Goal: Task Accomplishment & Management: Use online tool/utility

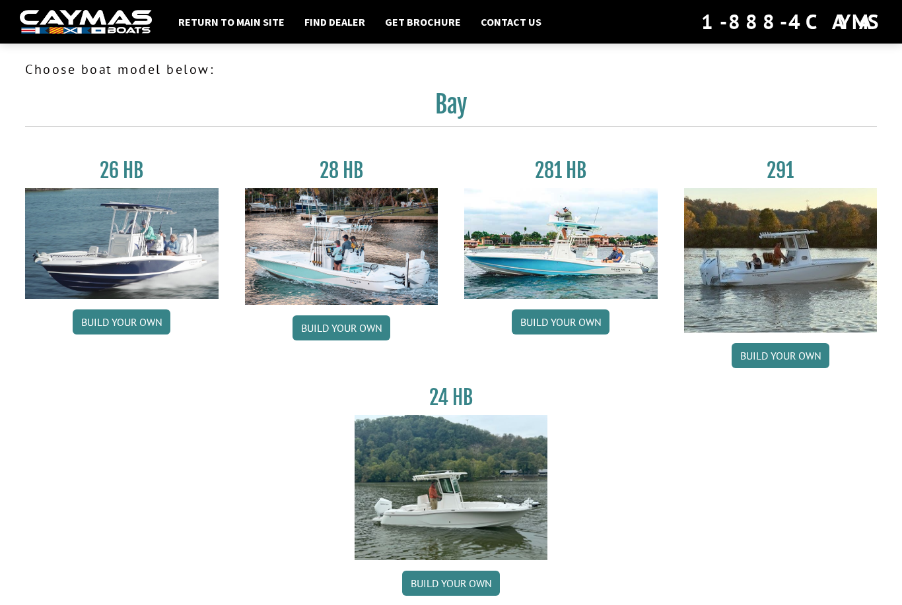
click at [152, 321] on link "Build your own" at bounding box center [122, 322] width 98 height 25
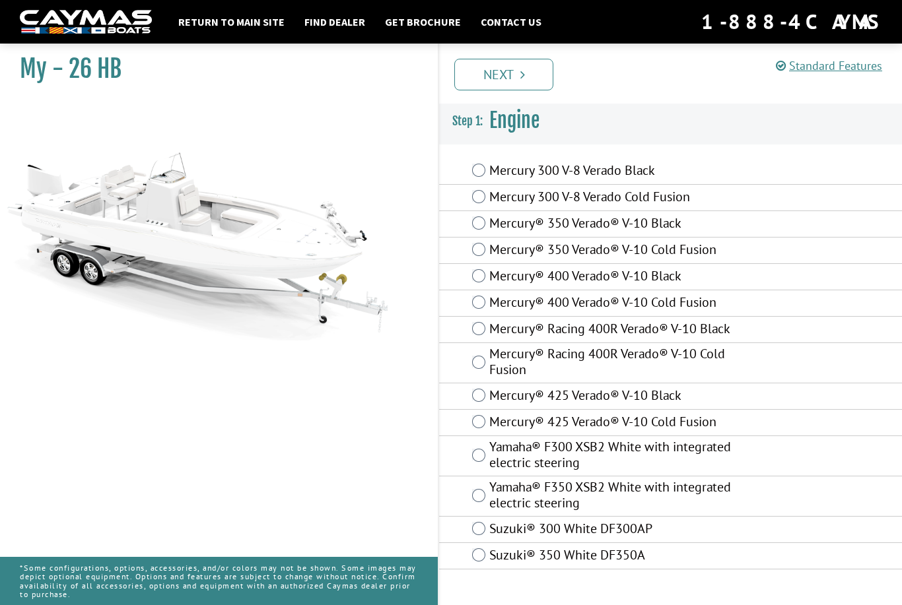
click at [493, 494] on label "Yamaha® F350 XSB2 White with integrated electric steering" at bounding box center [612, 496] width 246 height 35
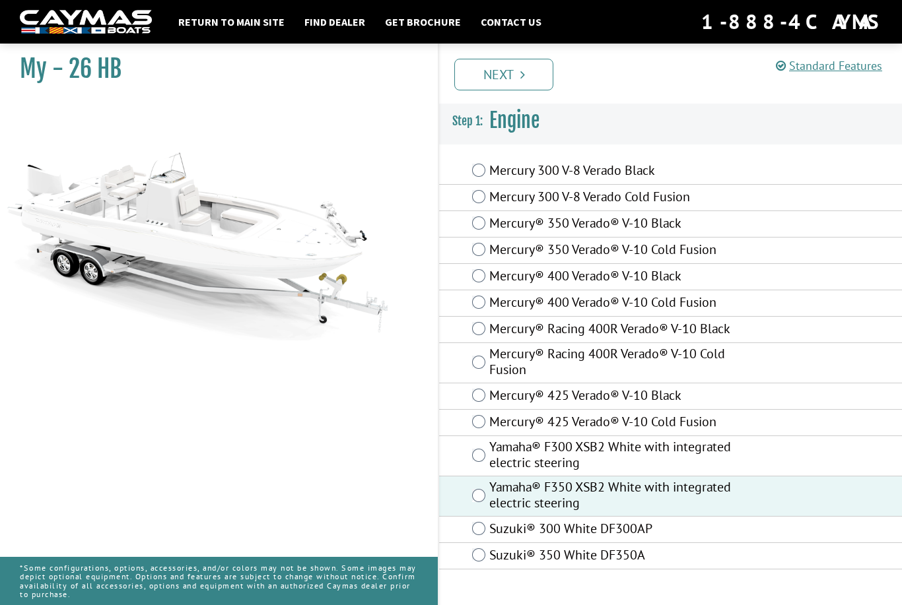
click at [531, 69] on link "Next" at bounding box center [503, 75] width 99 height 32
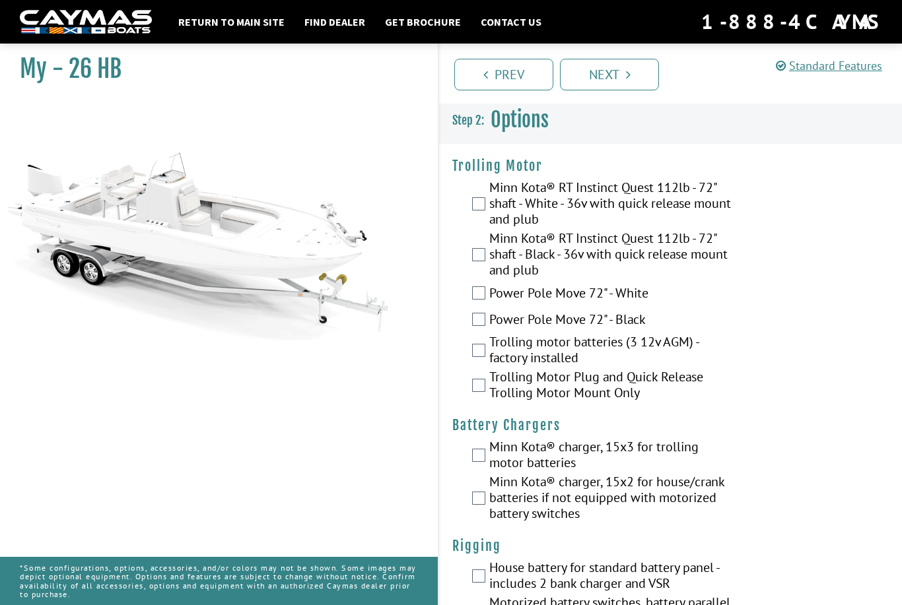
click at [523, 75] on link "Prev" at bounding box center [503, 75] width 99 height 32
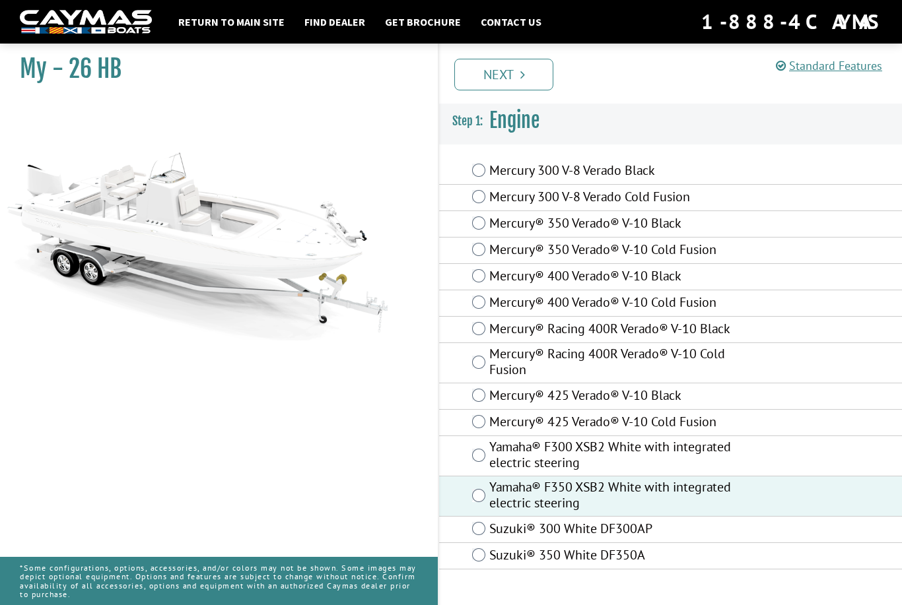
click at [538, 71] on link "Next" at bounding box center [503, 75] width 99 height 32
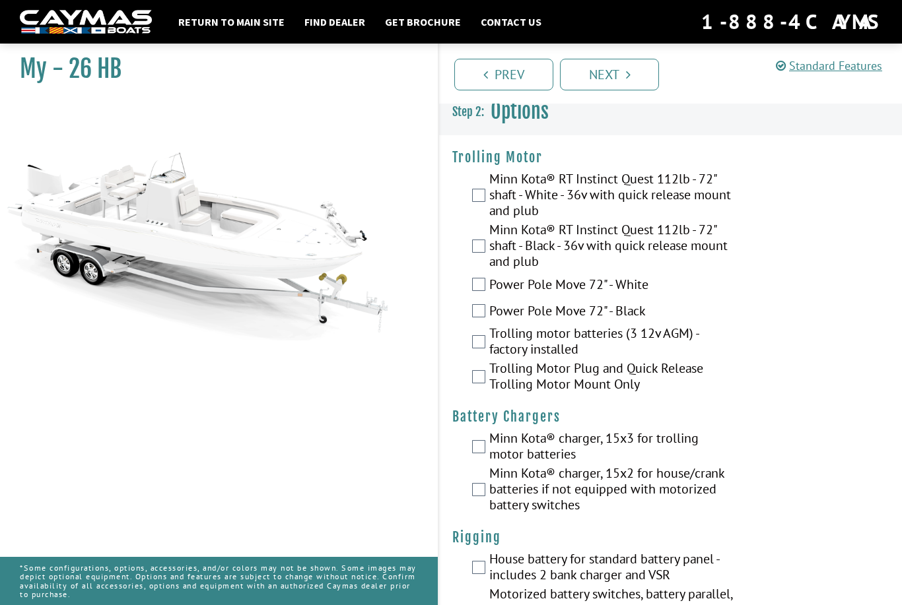
scroll to position [10, 0]
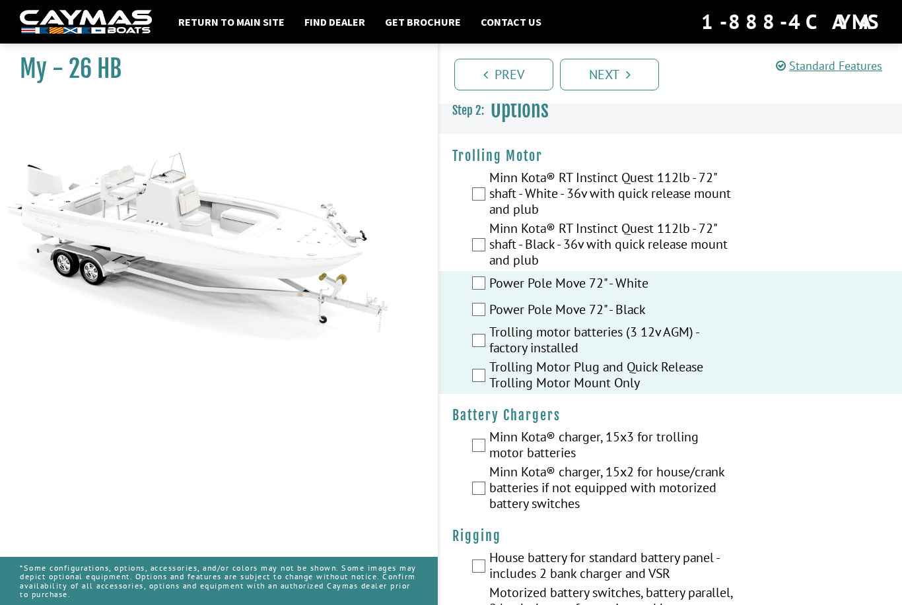
click at [485, 278] on div "Power Pole Move 72" - White" at bounding box center [670, 284] width 463 height 26
click at [480, 275] on div "Power Pole Move 72" - White" at bounding box center [670, 284] width 463 height 26
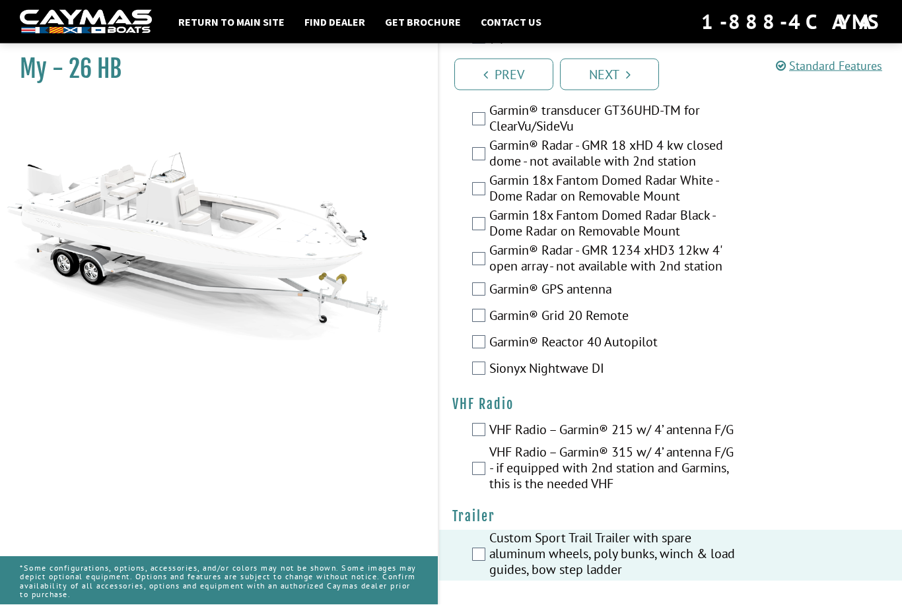
scroll to position [3990, 0]
click at [513, 581] on label "Custom Sport Trail Trailer with spare aluminum wheels, poly bunks, winch & load…" at bounding box center [612, 555] width 246 height 51
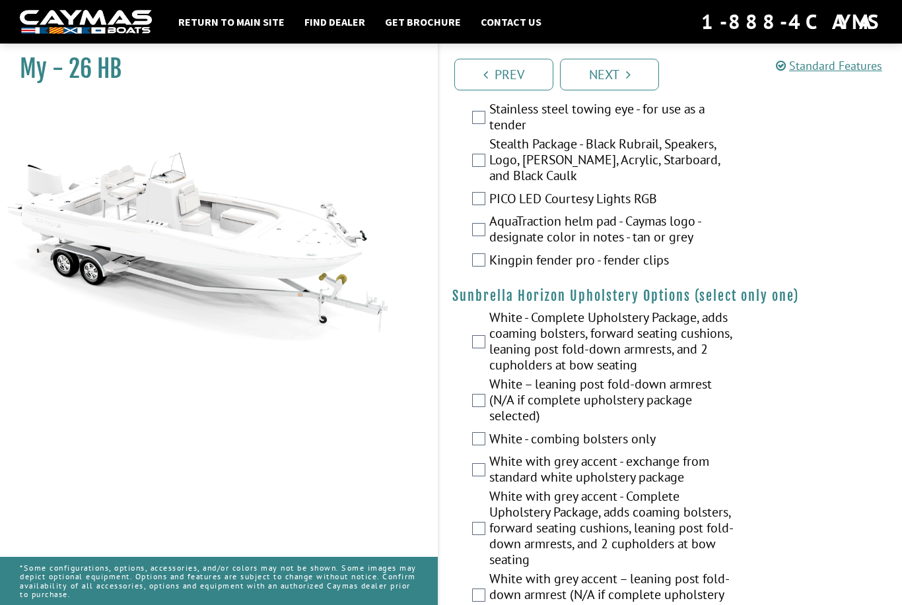
scroll to position [2465, 0]
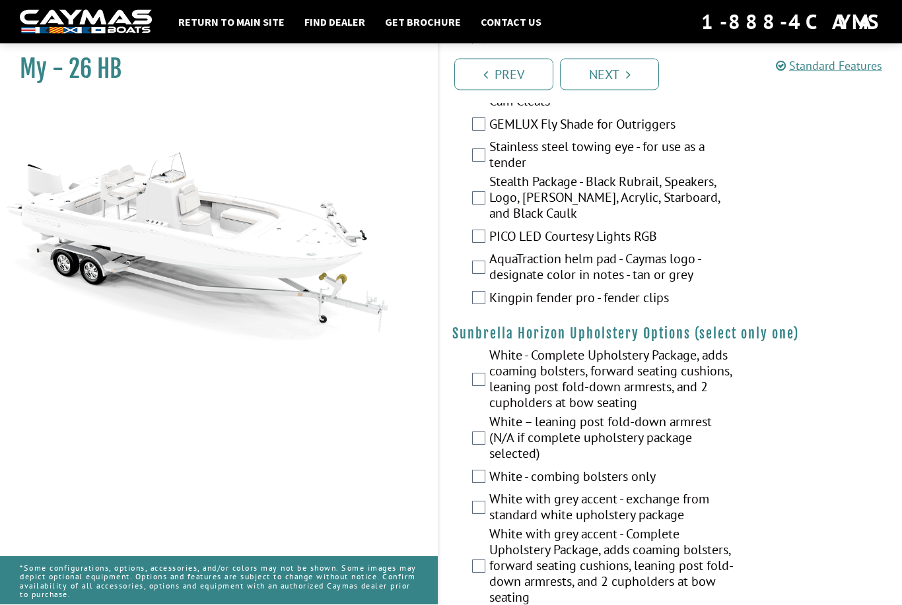
click at [489, 395] on label "White - Complete Upholstery Package, adds coaming bolsters, forward seating cus…" at bounding box center [612, 381] width 246 height 67
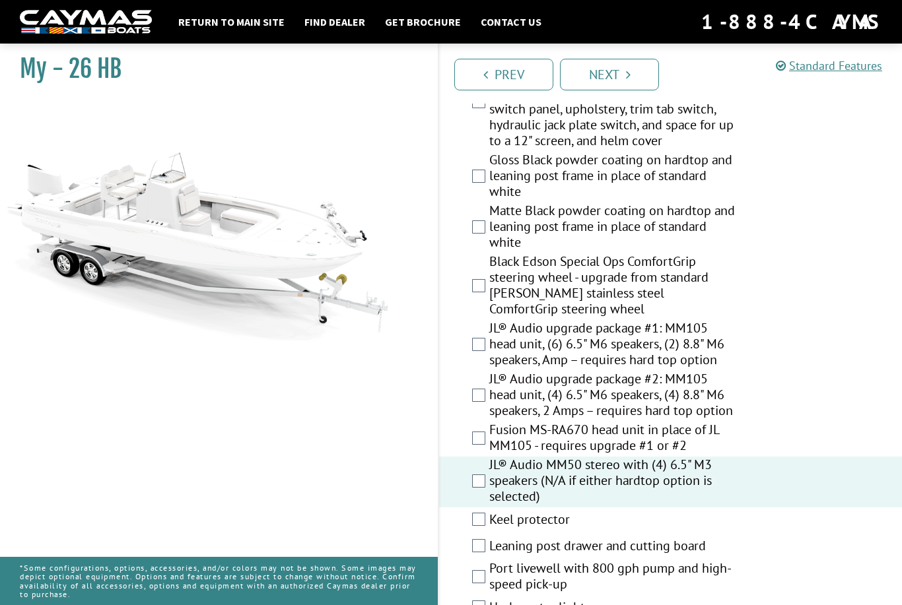
scroll to position [1678, 0]
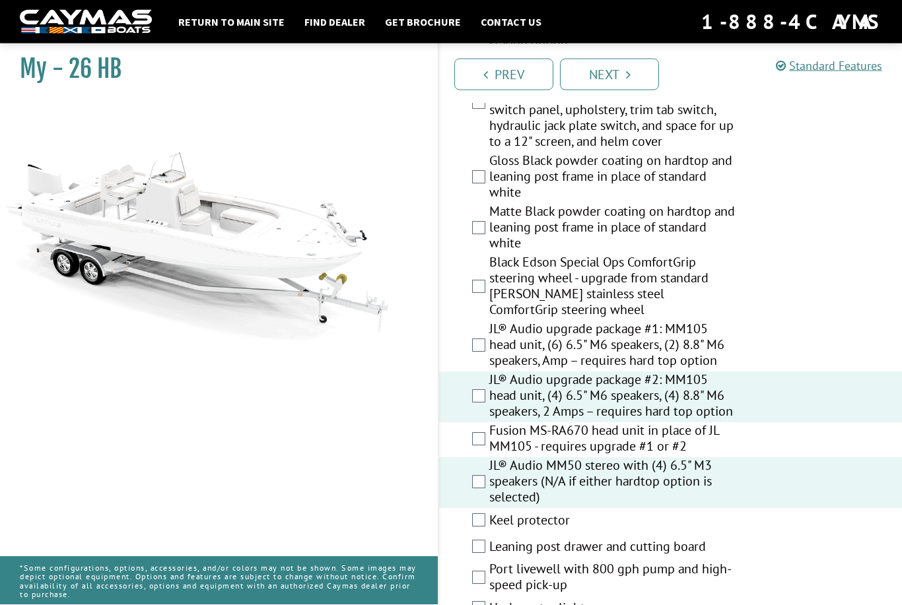
click at [481, 491] on div "JL® Audio MM50 stereo with (4) 6.5" M3 speakers (N/A if either hardtop option i…" at bounding box center [670, 483] width 463 height 51
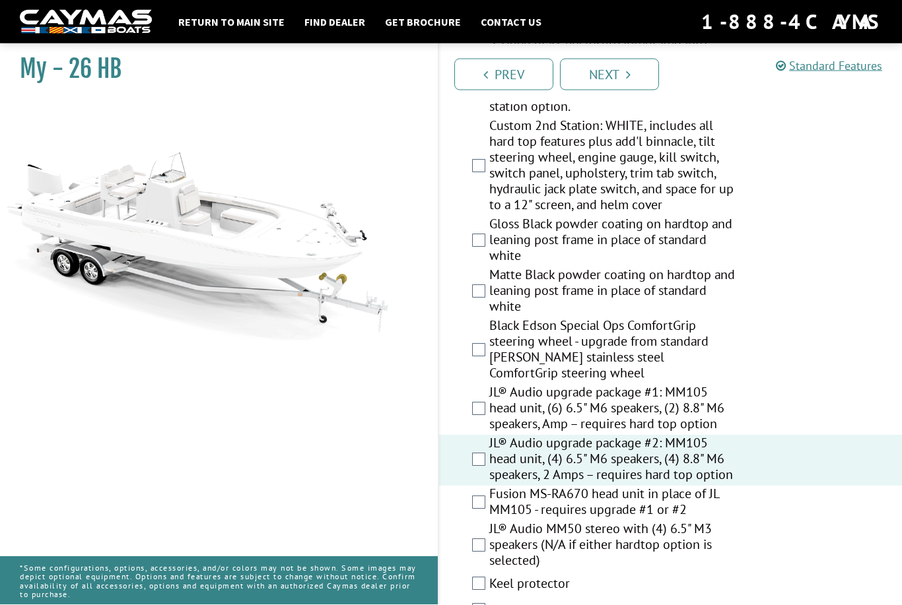
scroll to position [1551, 0]
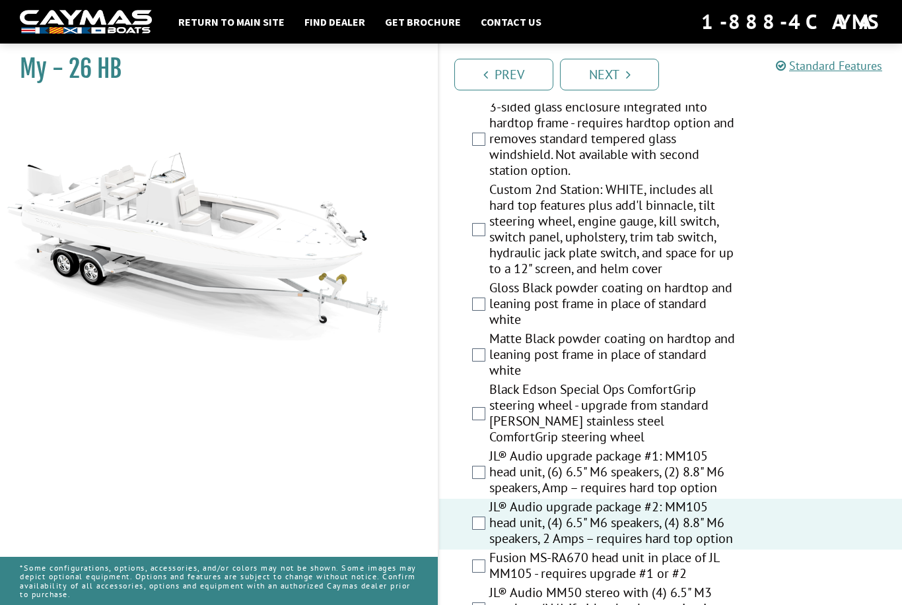
click at [489, 418] on label "Black Edson Special Ops ComfortGrip steering wheel - upgrade from standard [PER…" at bounding box center [612, 414] width 246 height 67
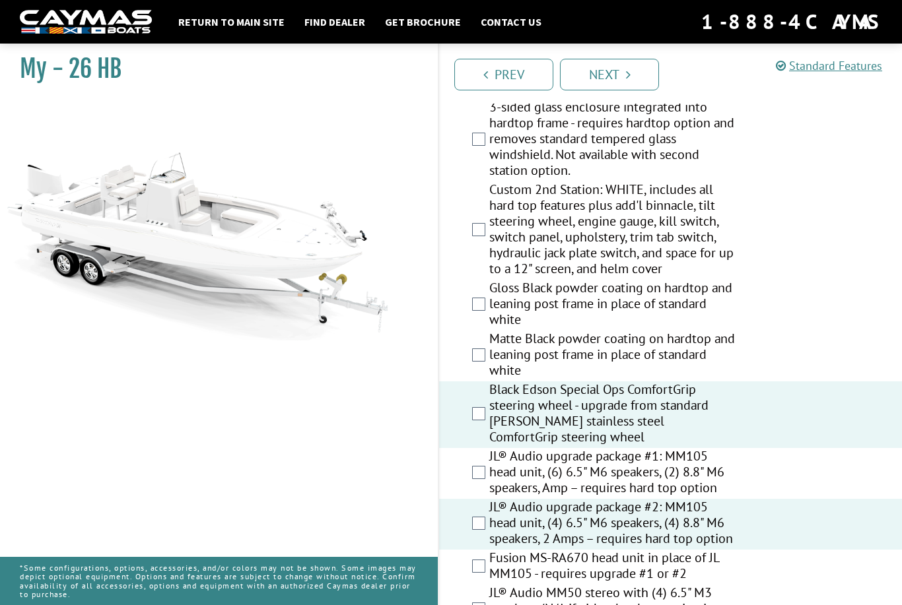
click at [490, 354] on label "Matte Black powder coating on hardtop and leaning post frame in place of standa…" at bounding box center [612, 356] width 246 height 51
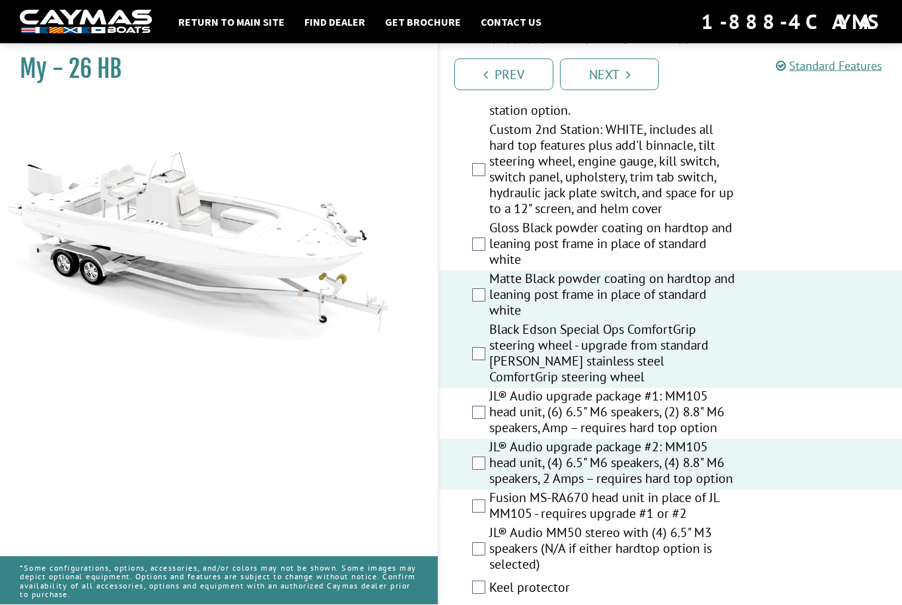
scroll to position [1611, 0]
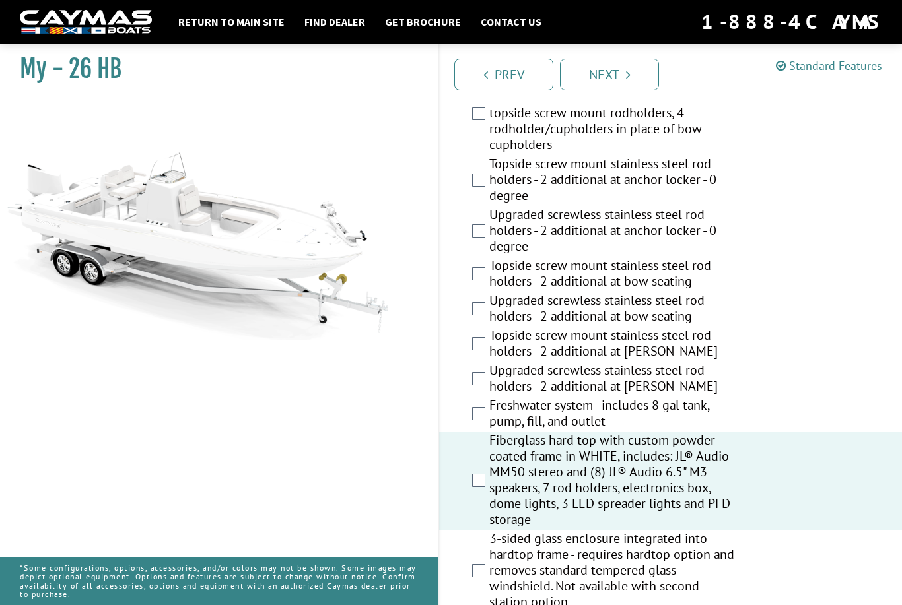
click at [607, 69] on link "Next" at bounding box center [609, 75] width 99 height 32
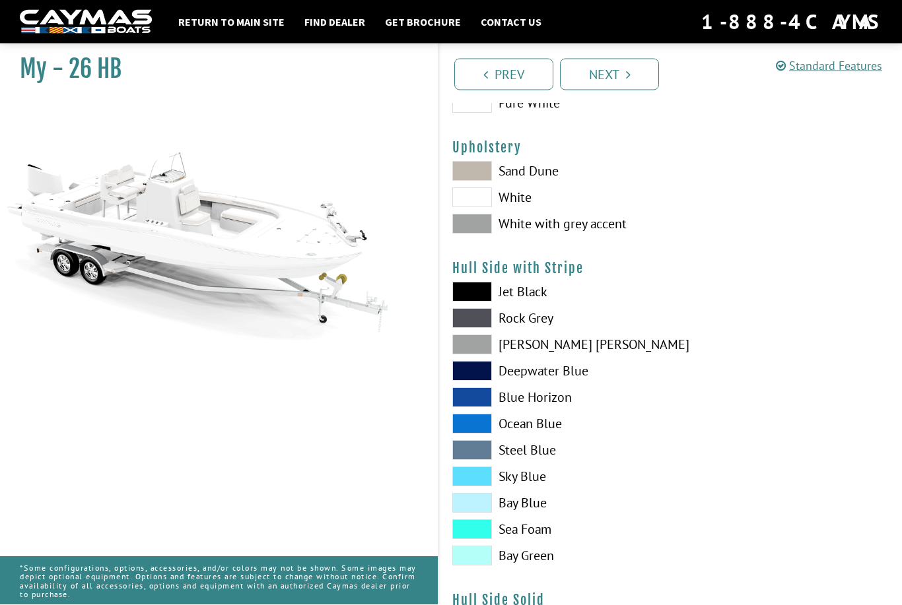
scroll to position [0, 0]
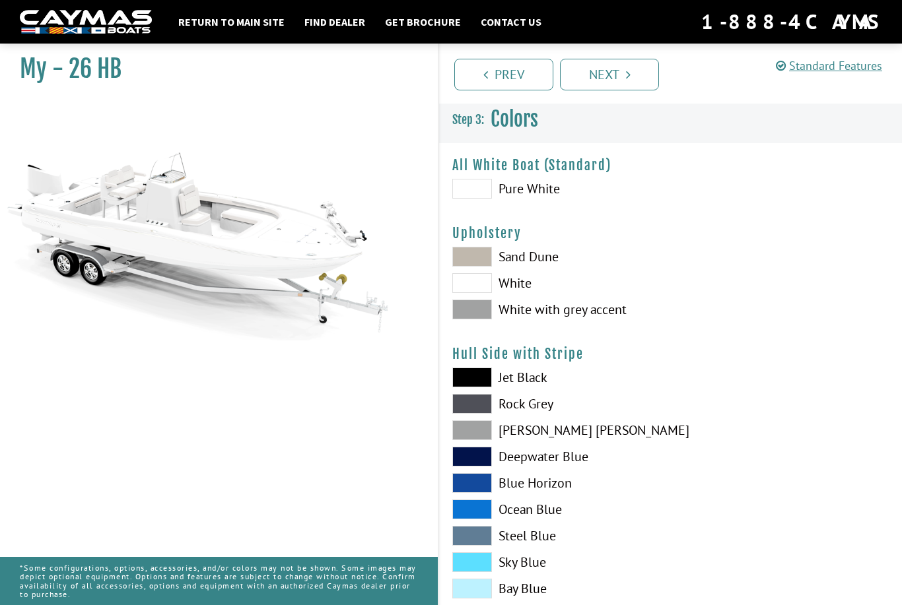
click at [482, 254] on span at bounding box center [472, 257] width 40 height 20
click at [475, 190] on span at bounding box center [472, 189] width 40 height 20
click at [469, 308] on span at bounding box center [472, 310] width 40 height 20
click at [483, 285] on span at bounding box center [472, 283] width 40 height 20
click at [475, 313] on span at bounding box center [472, 310] width 40 height 20
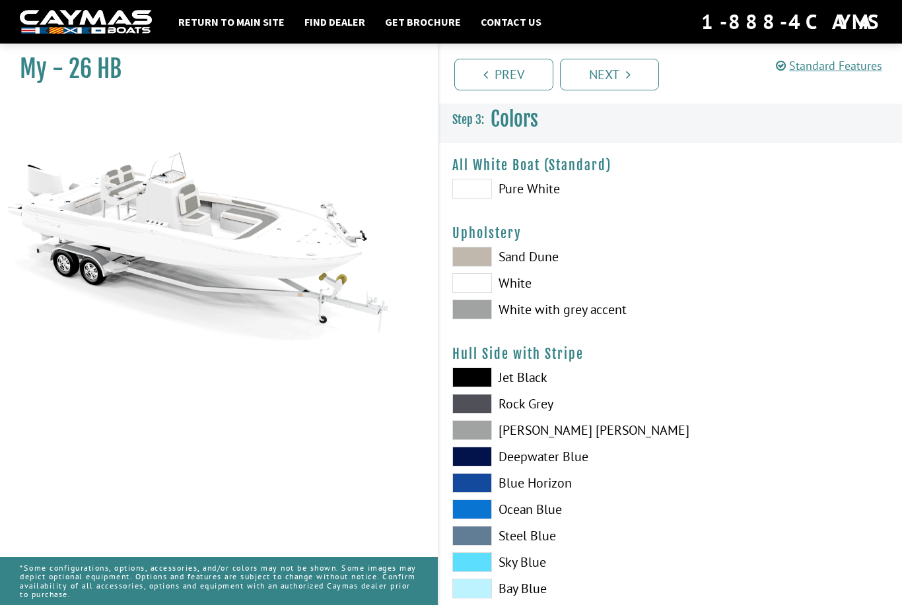
click at [476, 381] on span at bounding box center [472, 378] width 40 height 20
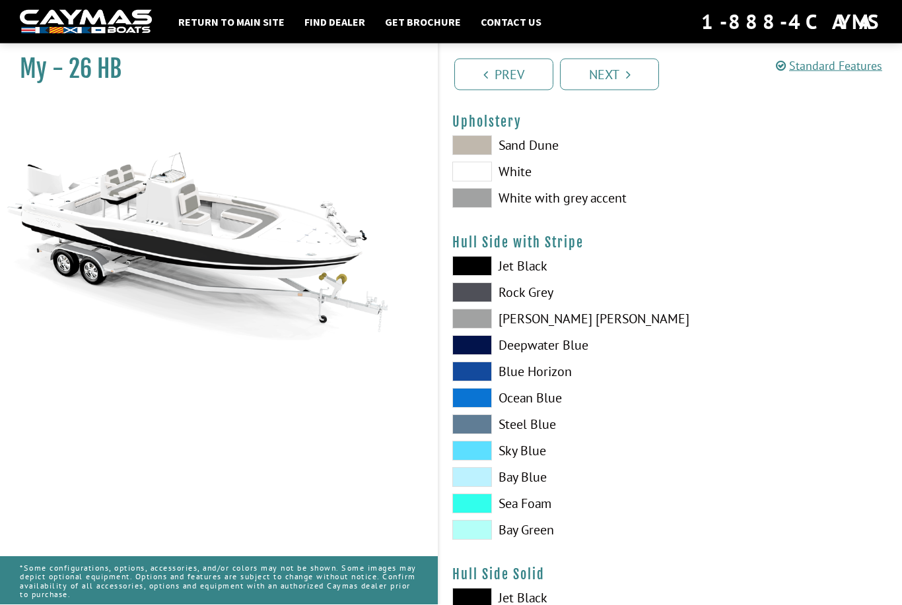
click at [480, 509] on span at bounding box center [472, 504] width 40 height 20
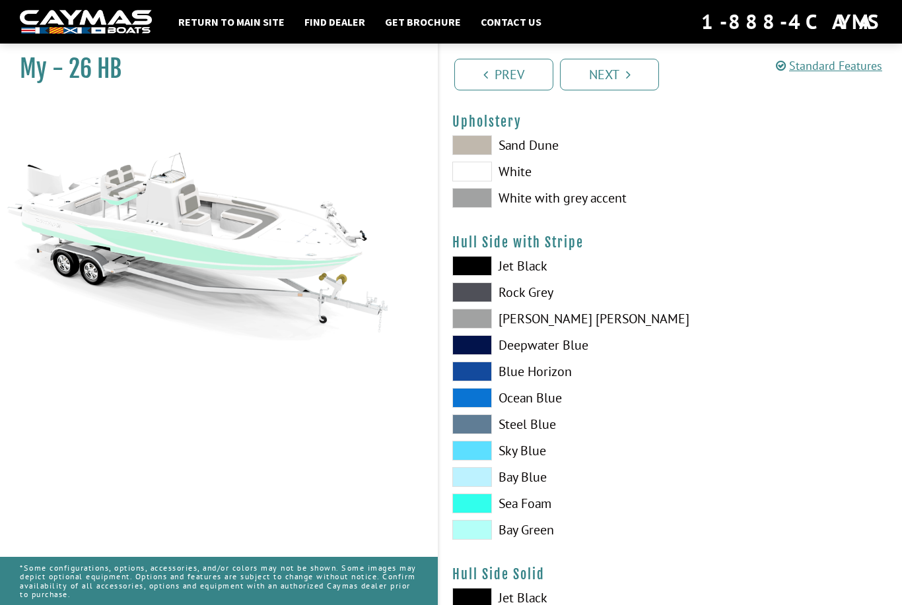
click at [478, 533] on span at bounding box center [472, 530] width 40 height 20
click at [478, 428] on span at bounding box center [472, 424] width 40 height 20
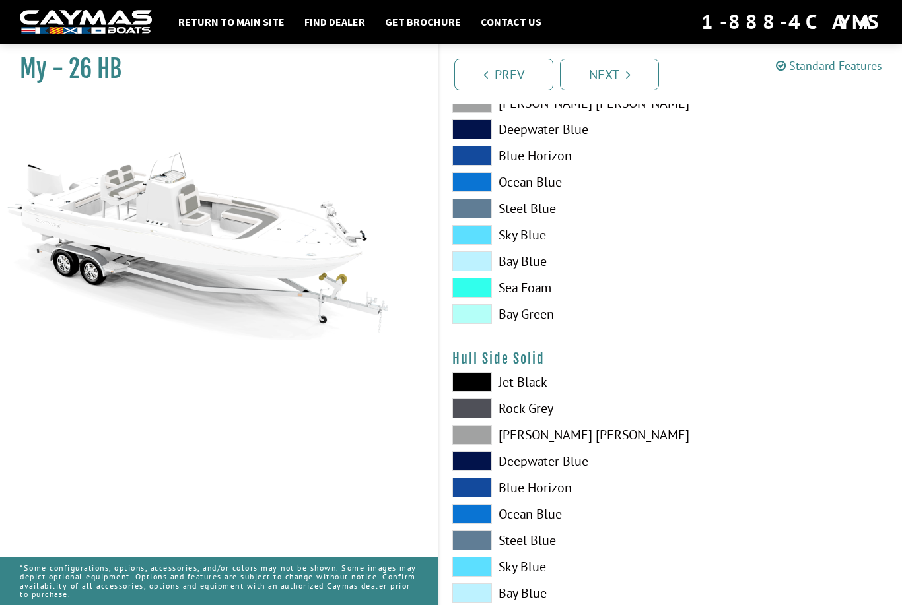
scroll to position [334, 0]
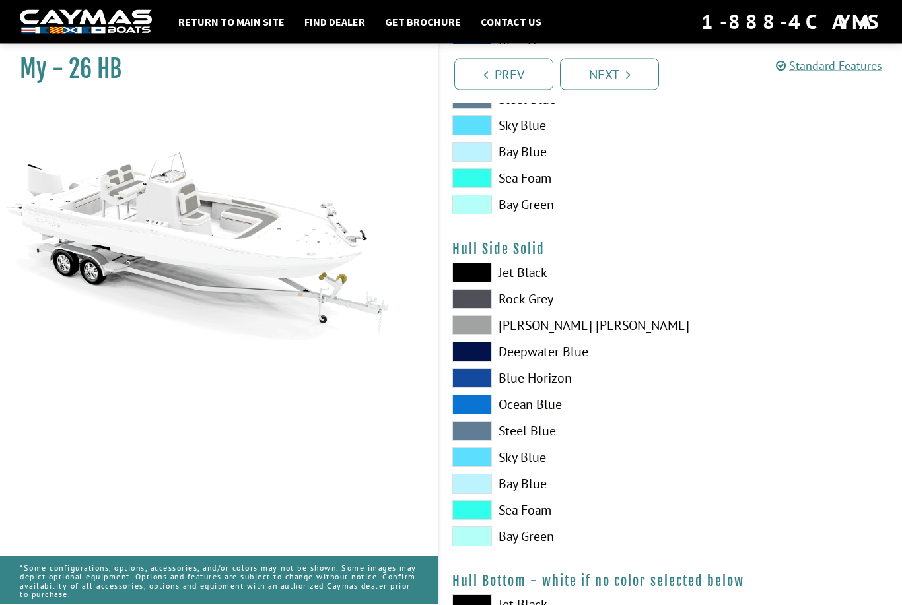
click at [523, 519] on label "Sea Foam" at bounding box center [554, 511] width 205 height 20
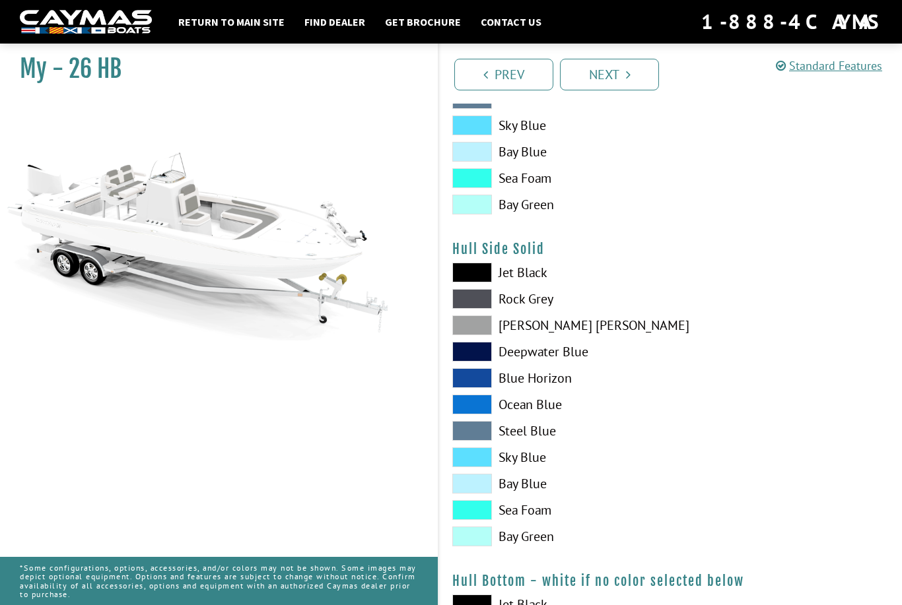
click at [477, 430] on span at bounding box center [472, 431] width 40 height 20
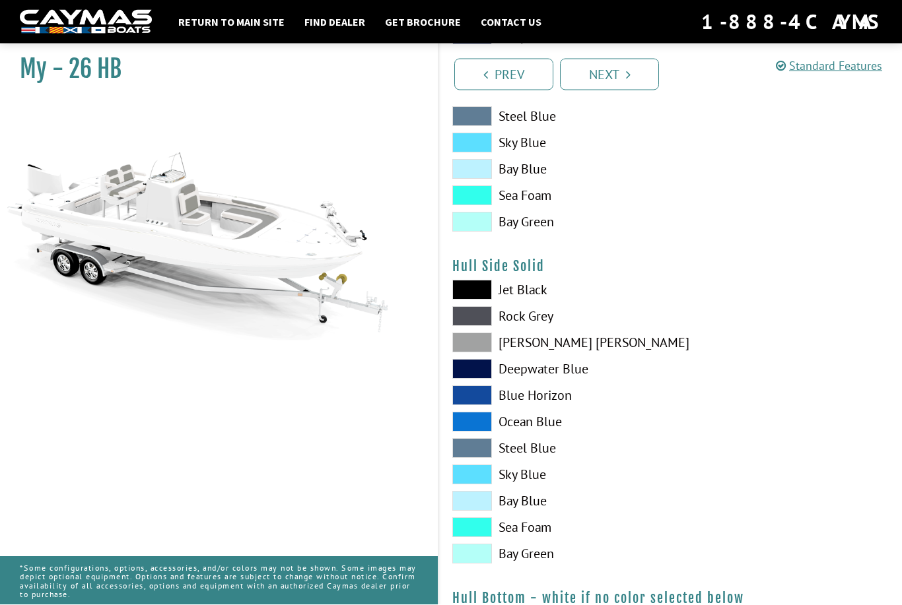
click at [475, 312] on span at bounding box center [472, 317] width 40 height 20
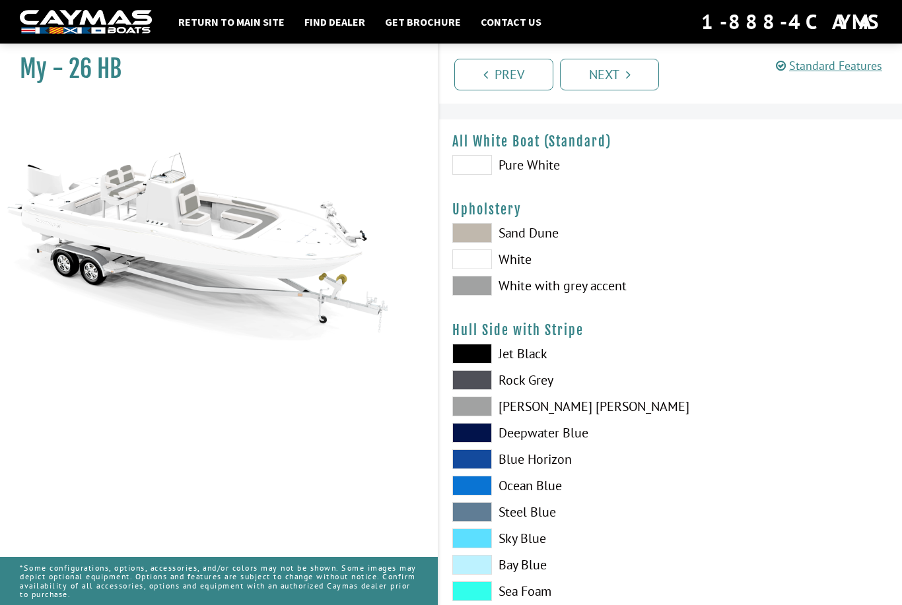
scroll to position [23, 0]
click at [464, 514] on span at bounding box center [472, 513] width 40 height 20
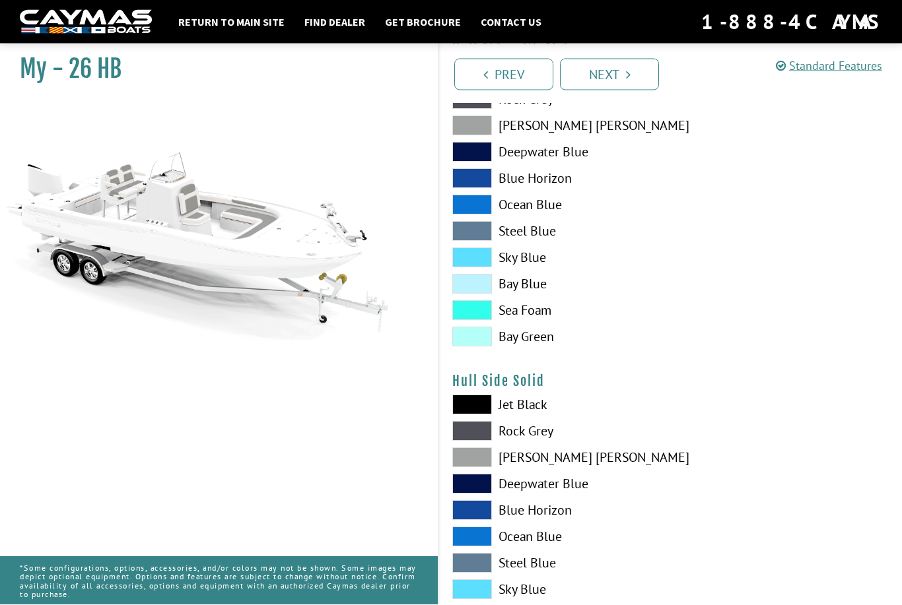
click at [518, 442] on label "Rock Grey" at bounding box center [554, 432] width 205 height 20
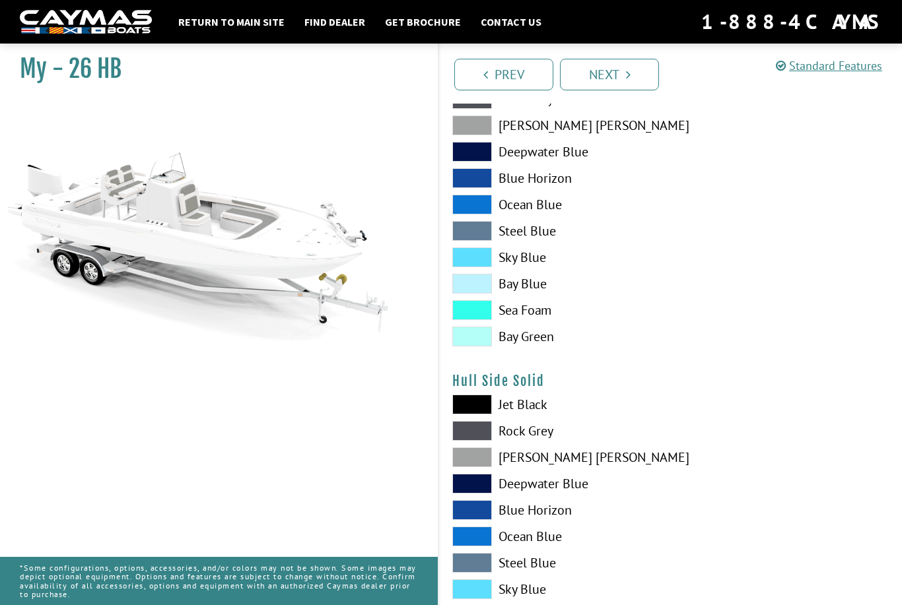
click at [475, 461] on span at bounding box center [472, 457] width 40 height 20
click at [482, 463] on span at bounding box center [472, 457] width 40 height 20
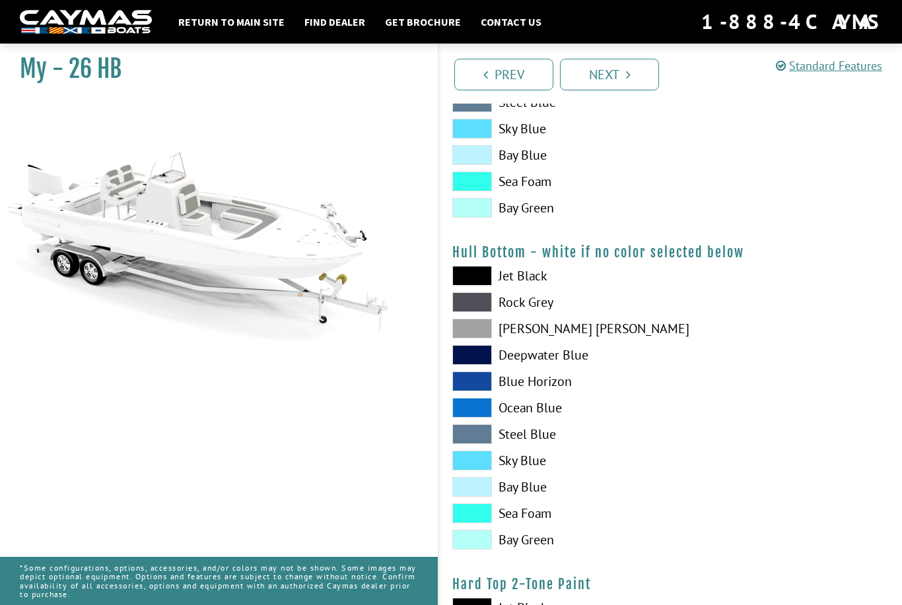
scroll to position [765, 0]
click at [519, 281] on label "Jet Black" at bounding box center [554, 277] width 205 height 20
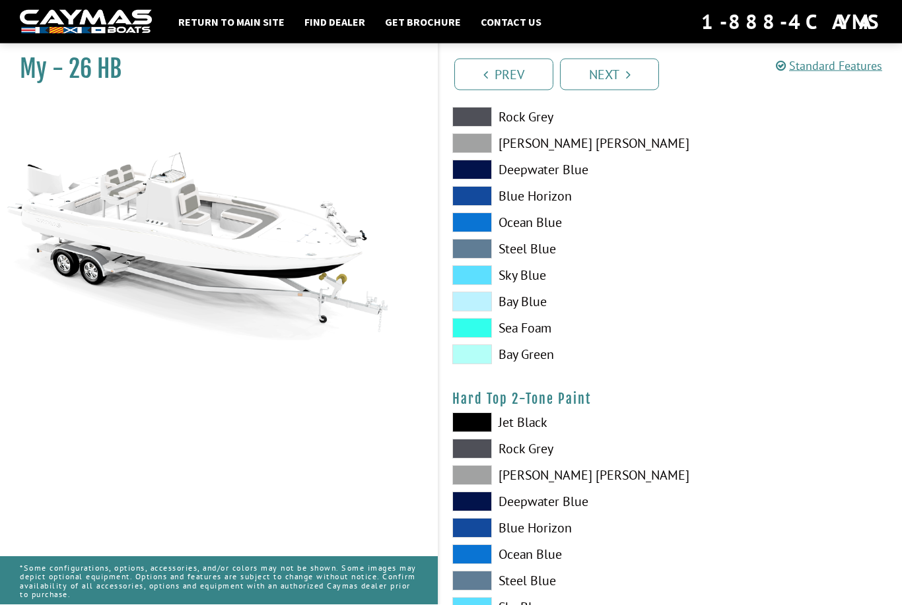
scroll to position [951, 0]
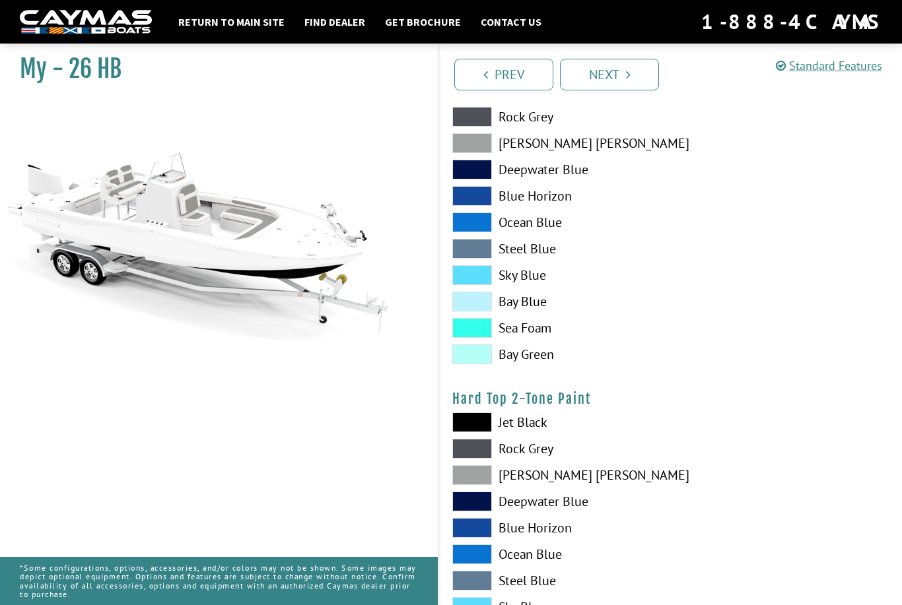
click at [478, 423] on span at bounding box center [472, 423] width 40 height 20
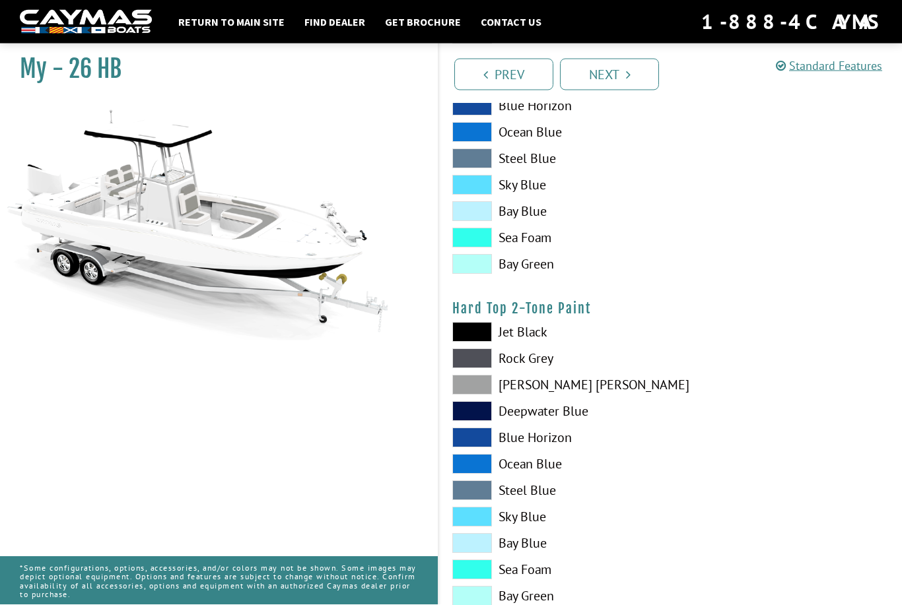
scroll to position [1042, 0]
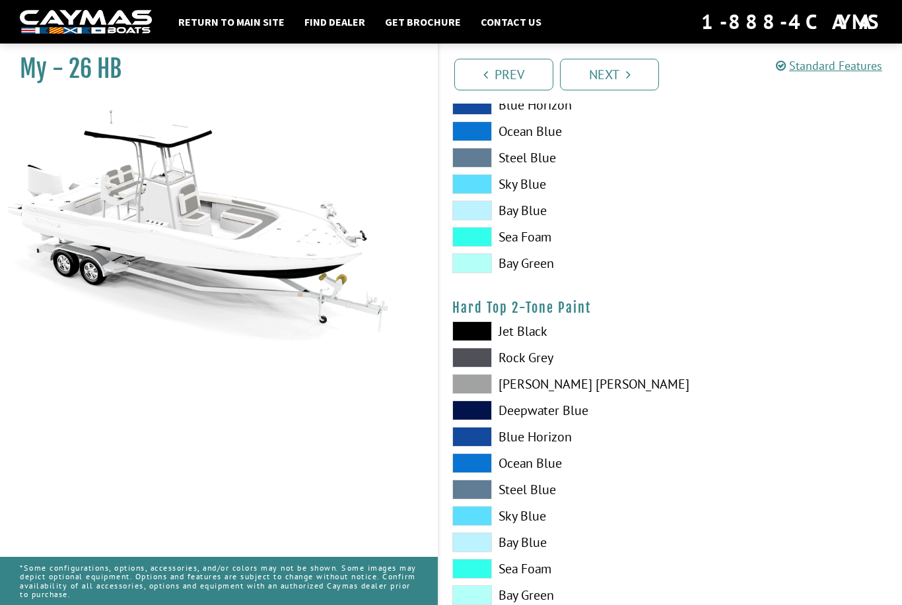
click at [483, 499] on span at bounding box center [472, 490] width 40 height 20
click at [491, 579] on span at bounding box center [472, 569] width 40 height 20
click at [477, 363] on span at bounding box center [472, 358] width 40 height 20
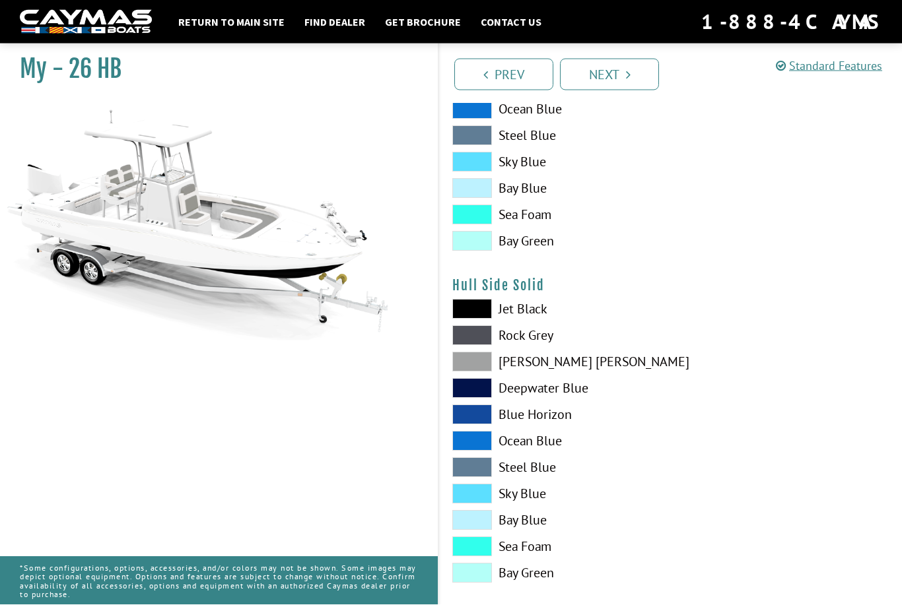
scroll to position [391, 0]
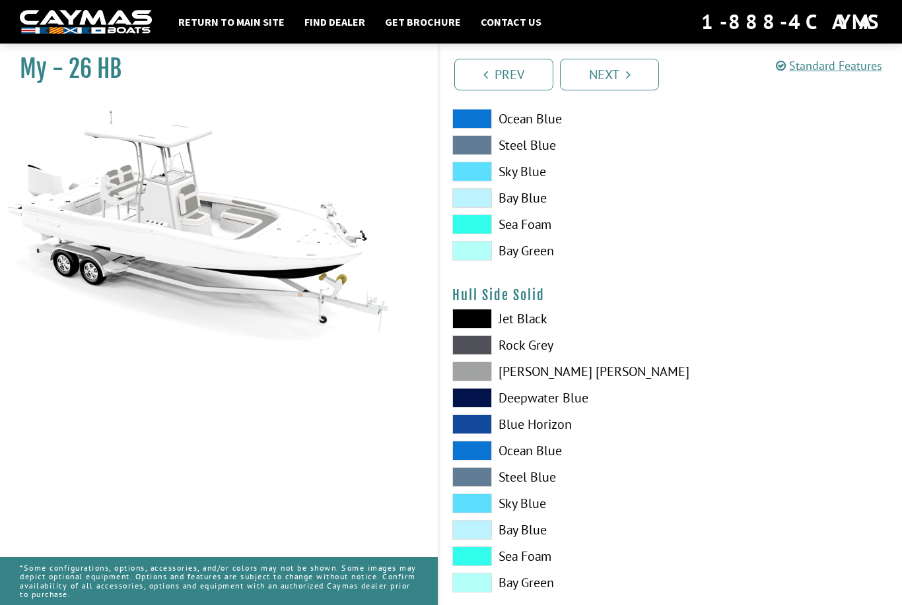
click at [486, 353] on span at bounding box center [472, 345] width 40 height 20
click at [482, 479] on span at bounding box center [472, 477] width 40 height 20
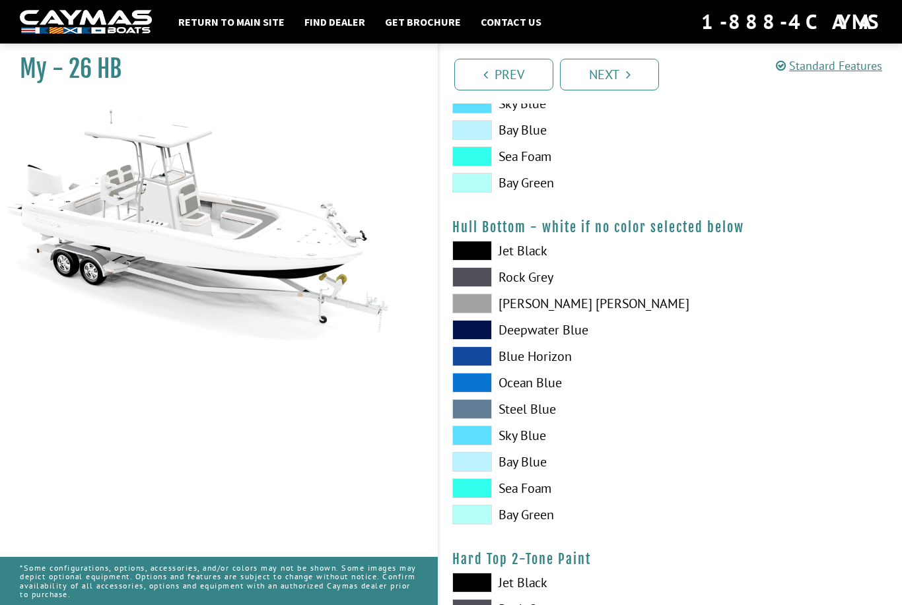
scroll to position [886, 0]
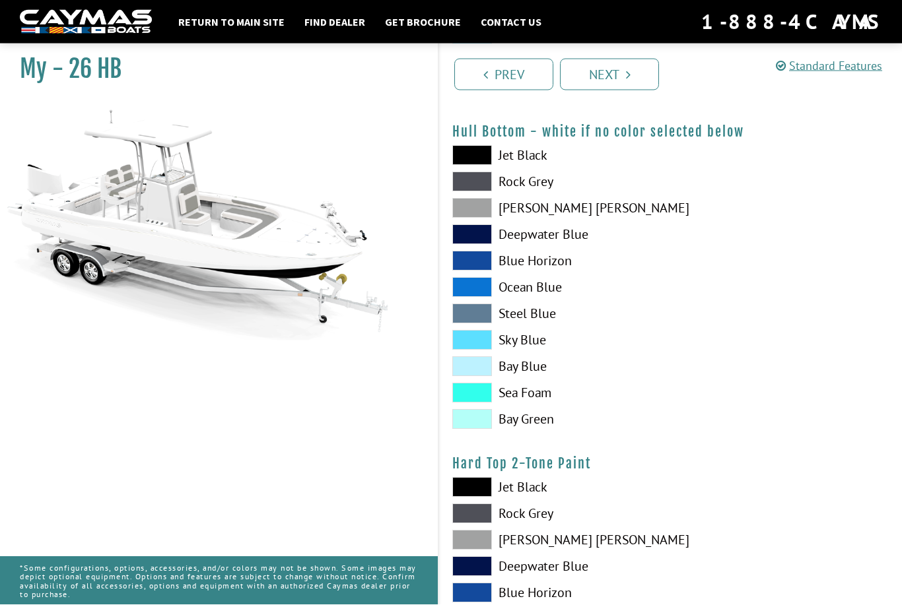
click at [498, 310] on label "Steel Blue" at bounding box center [554, 314] width 205 height 20
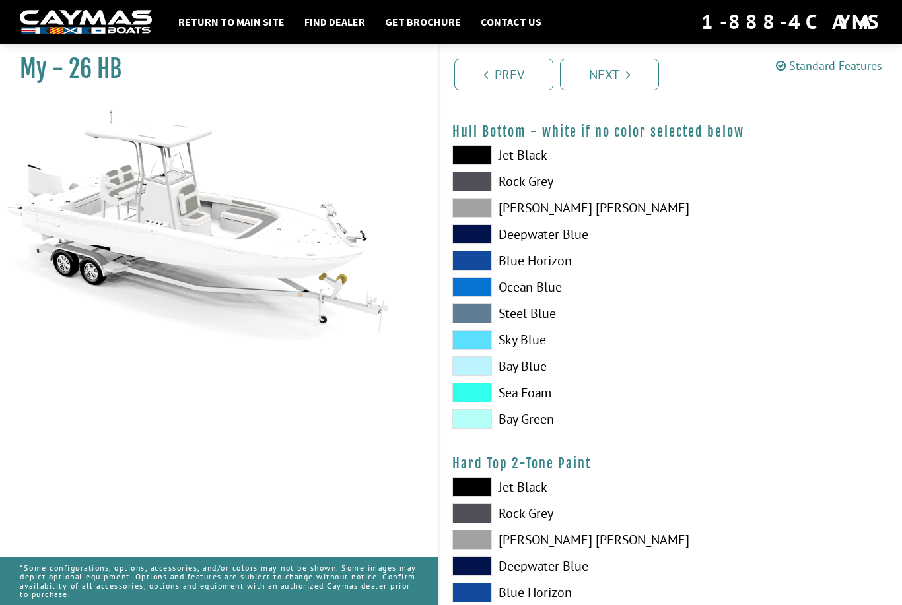
click at [484, 163] on span at bounding box center [472, 155] width 40 height 20
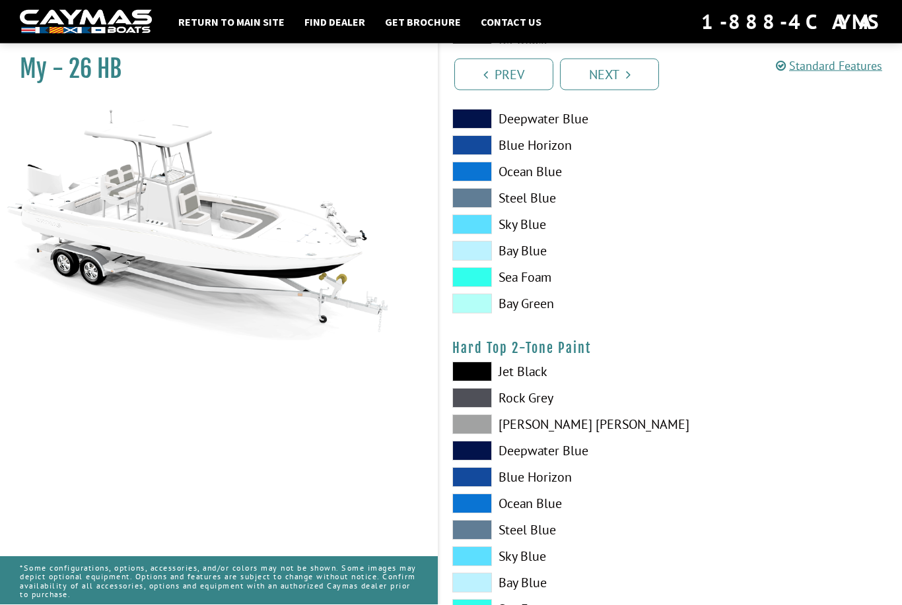
scroll to position [1002, 0]
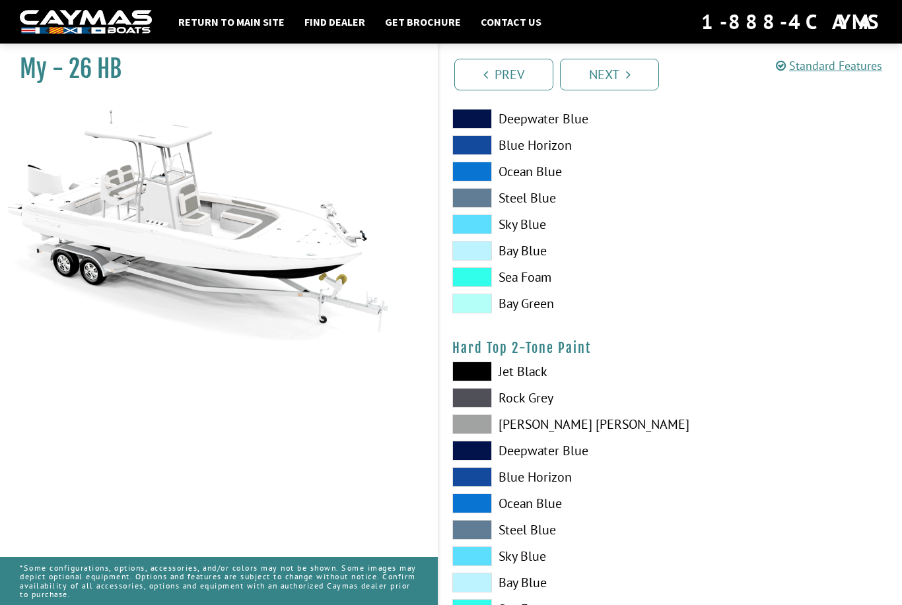
click at [473, 535] on span at bounding box center [472, 530] width 40 height 20
click at [482, 529] on span at bounding box center [472, 530] width 40 height 20
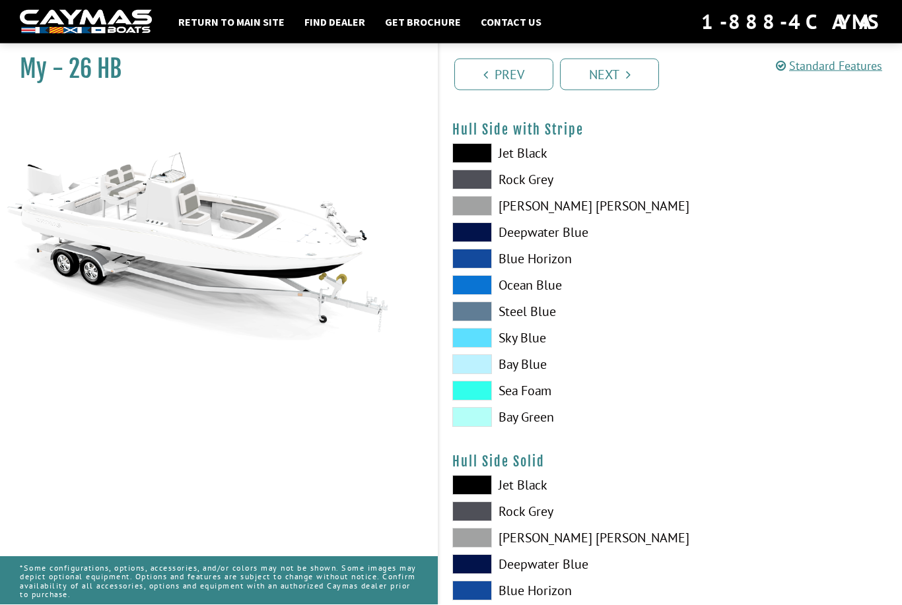
scroll to position [0, 0]
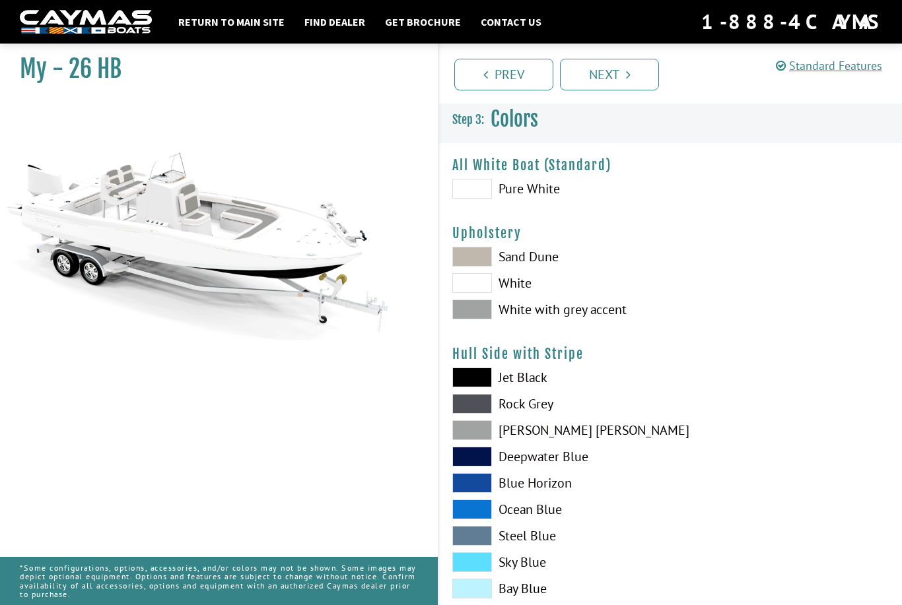
click at [470, 181] on span at bounding box center [472, 189] width 40 height 20
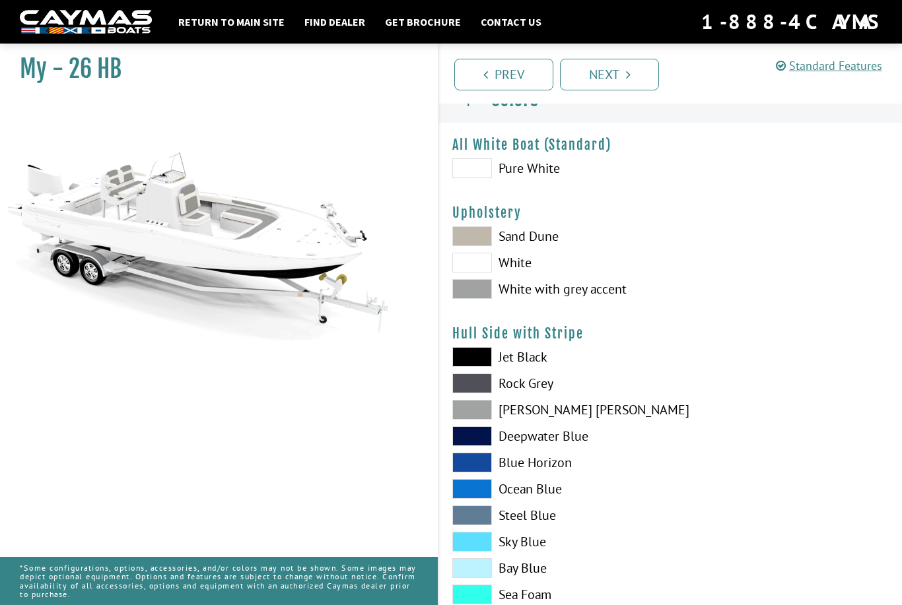
scroll to position [20, 0]
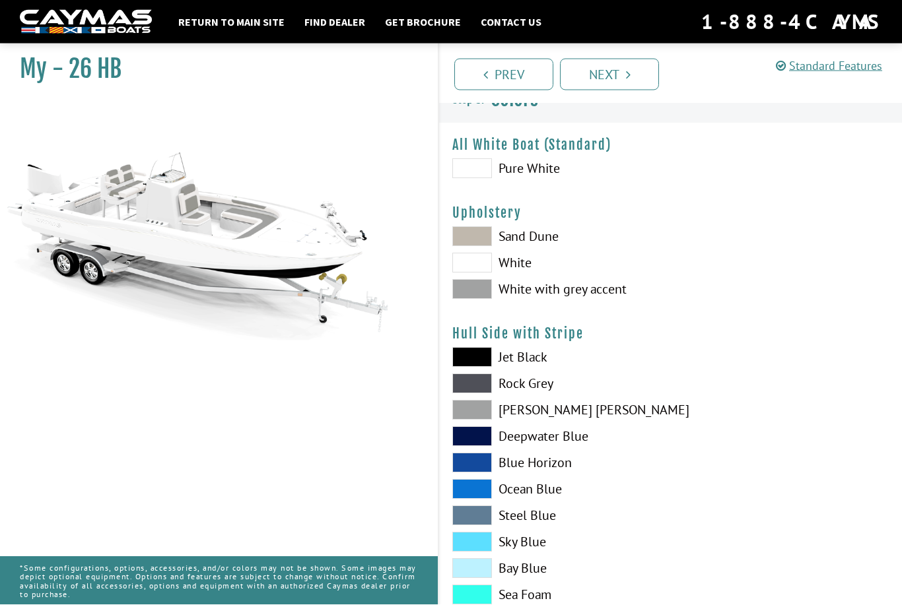
click at [471, 263] on span at bounding box center [472, 263] width 40 height 20
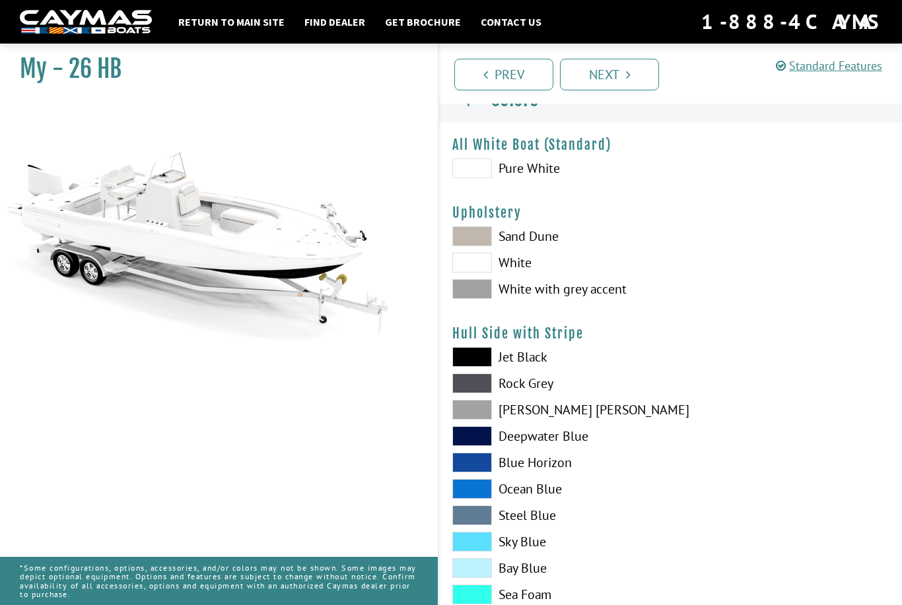
click at [470, 295] on span at bounding box center [472, 289] width 40 height 20
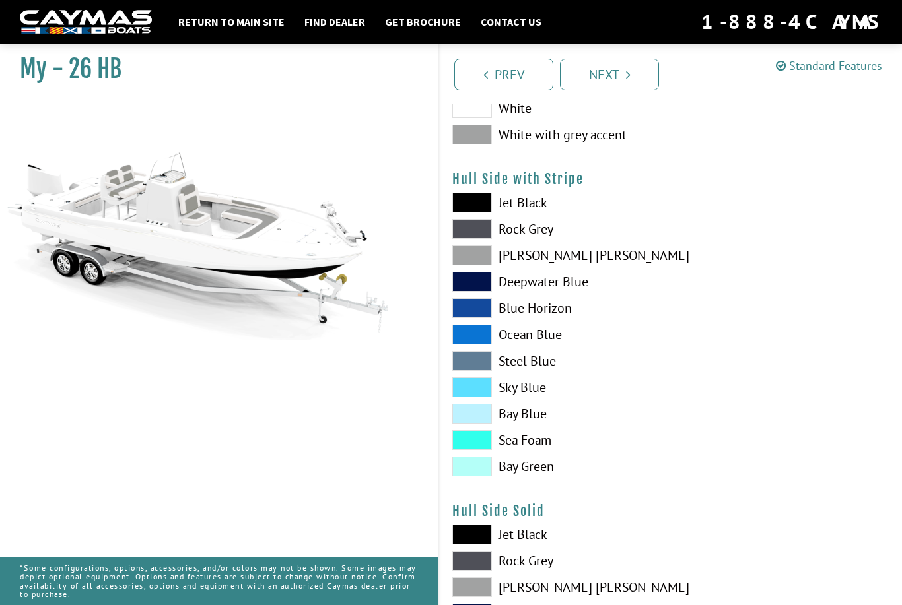
scroll to position [174, 0]
click at [503, 362] on label "Steel Blue" at bounding box center [554, 362] width 205 height 20
click at [488, 362] on span at bounding box center [472, 362] width 40 height 20
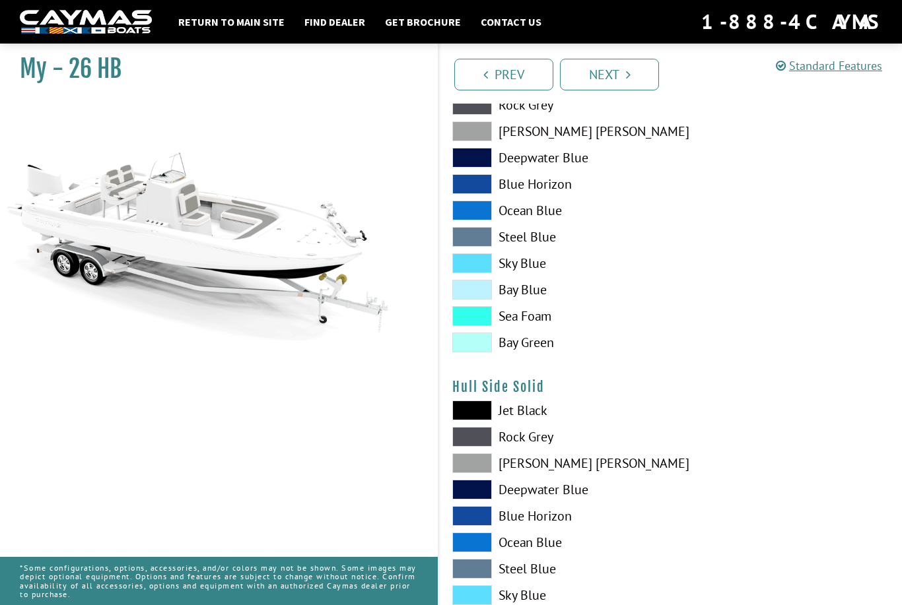
scroll to position [472, 0]
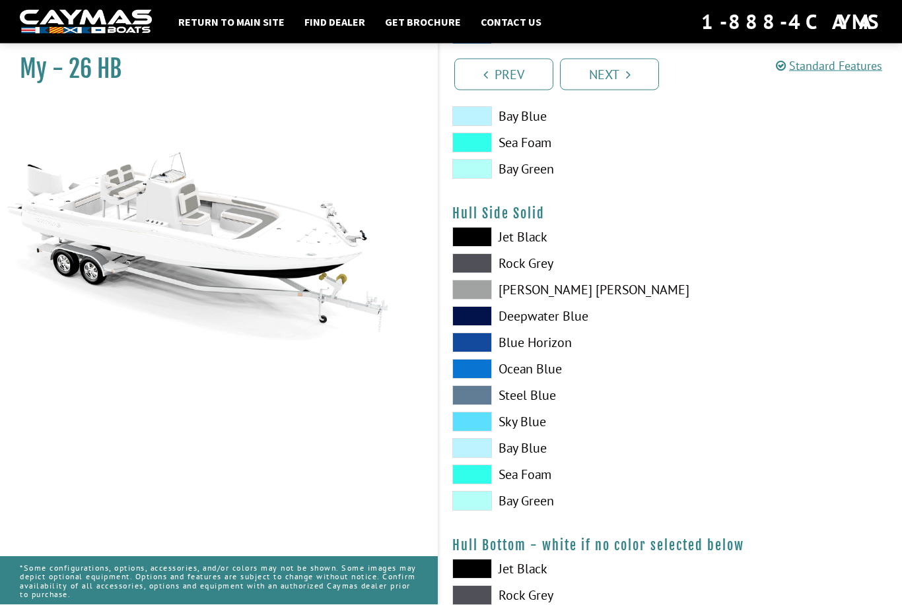
click at [485, 398] on span at bounding box center [472, 396] width 40 height 20
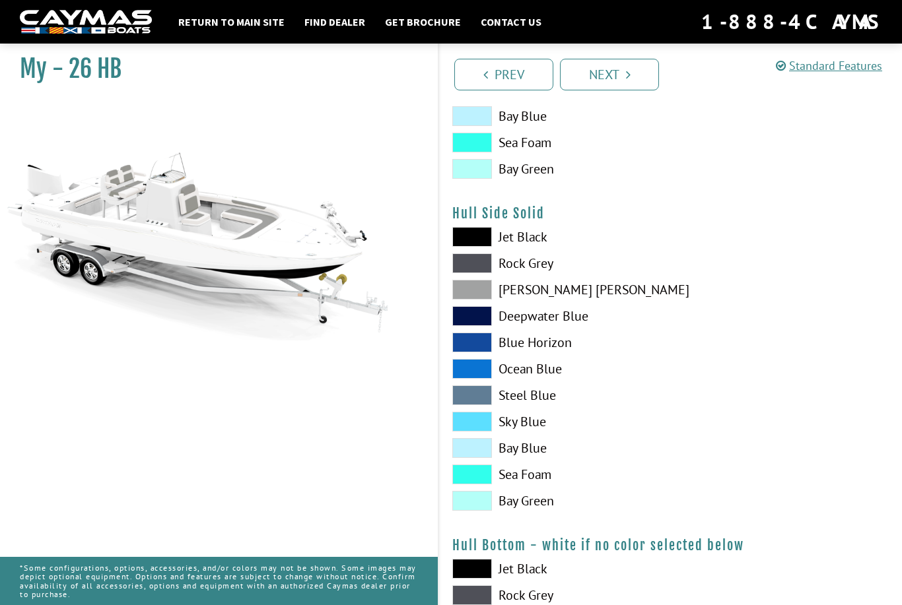
click at [491, 397] on span at bounding box center [472, 395] width 40 height 20
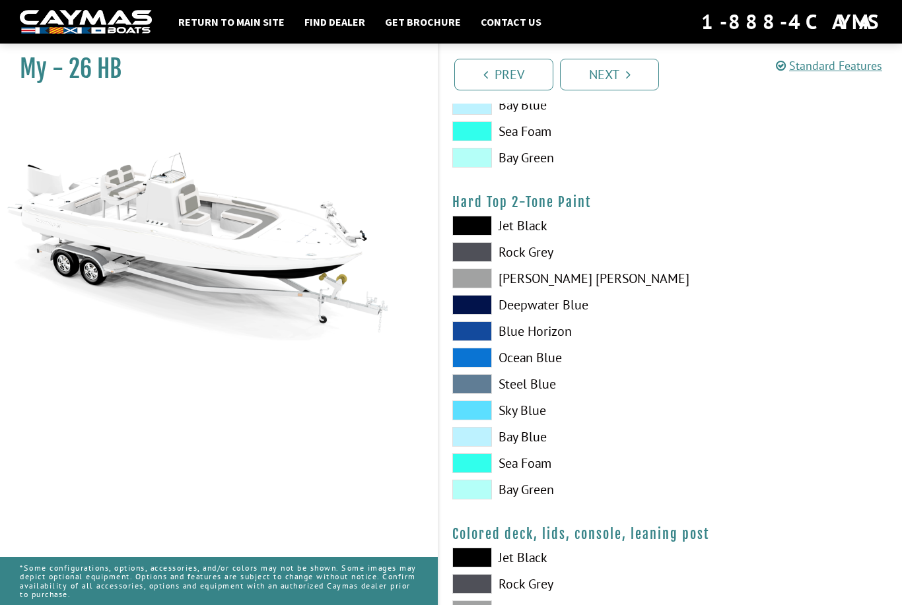
scroll to position [1147, 0]
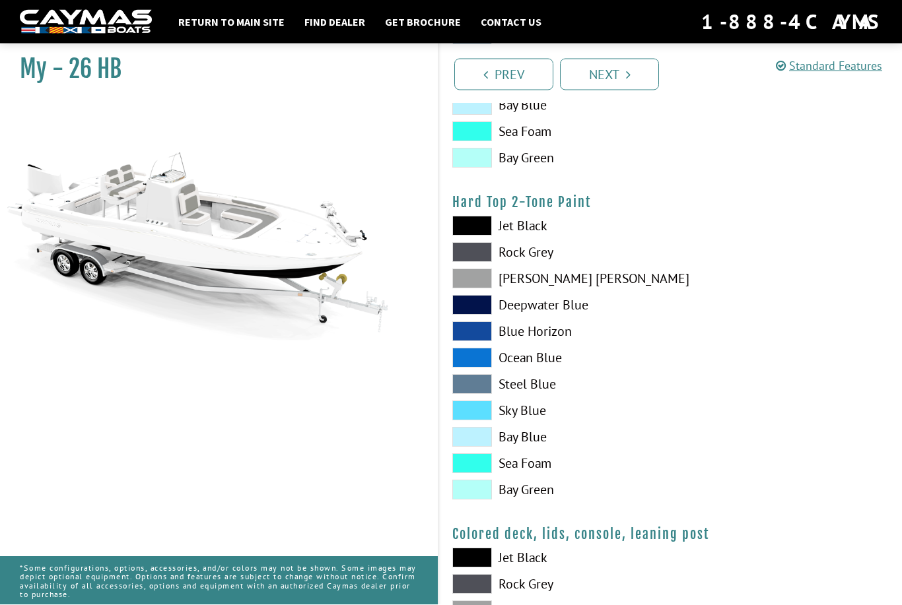
click at [476, 392] on span at bounding box center [472, 385] width 40 height 20
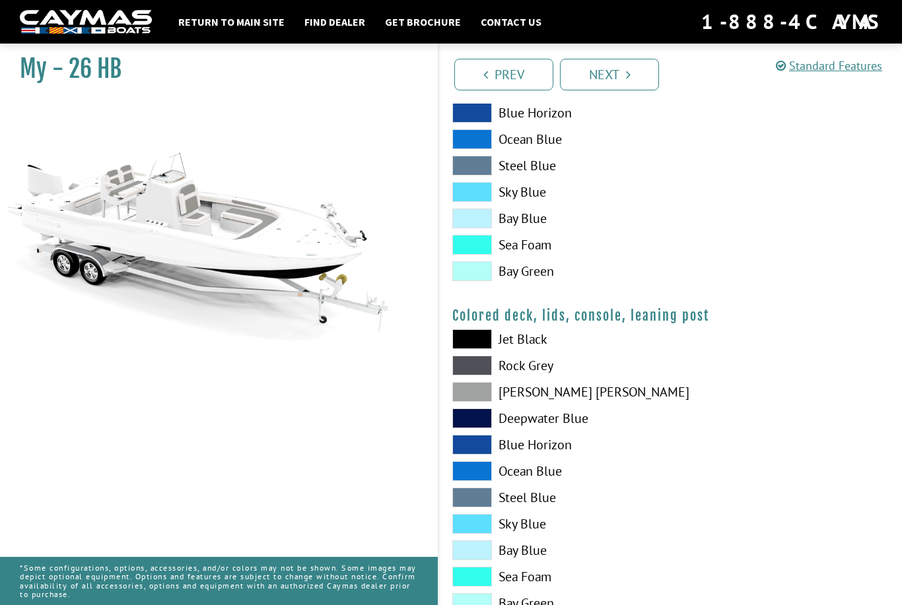
scroll to position [1377, 0]
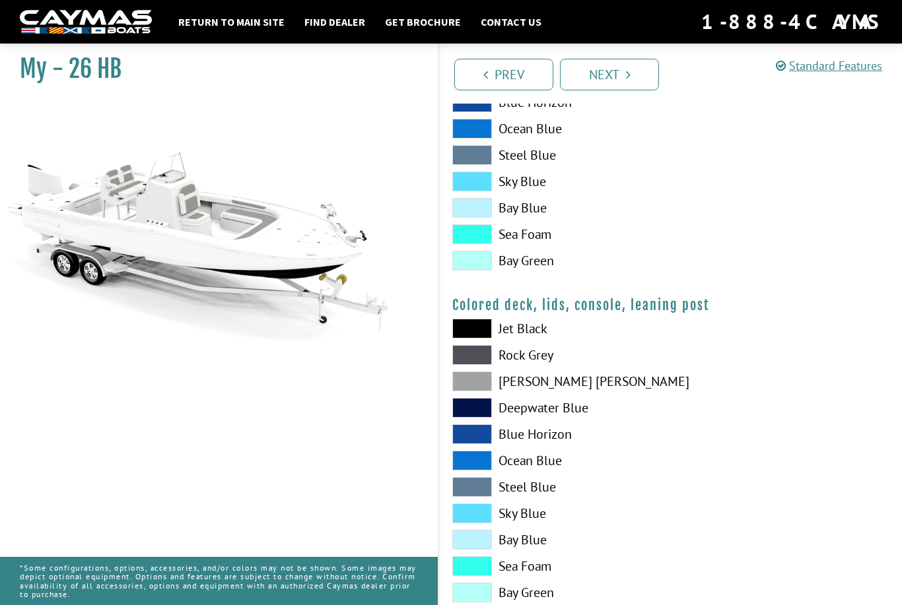
click at [482, 496] on span at bounding box center [472, 487] width 40 height 20
click at [631, 70] on link "Next" at bounding box center [609, 75] width 99 height 32
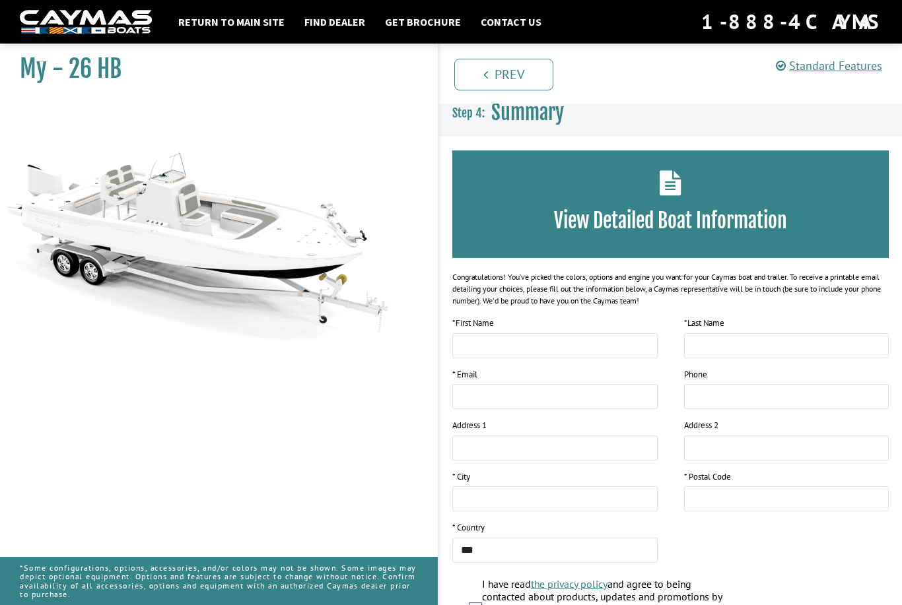
scroll to position [0, 0]
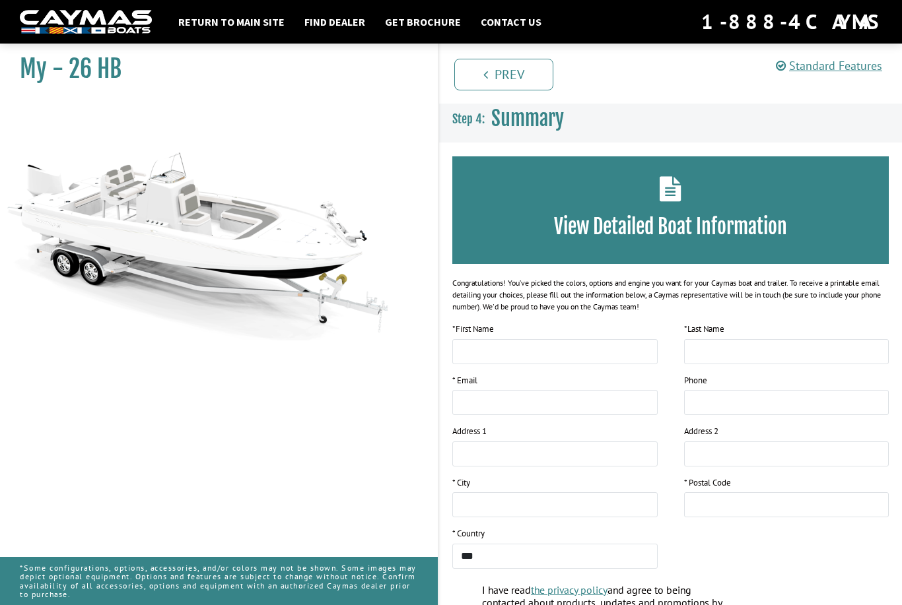
click at [688, 229] on h3 "View Detailed Boat Information" at bounding box center [670, 227] width 397 height 24
click at [684, 184] on div "View Detailed Boat Information" at bounding box center [670, 210] width 436 height 108
click at [251, 24] on link "Return to main site" at bounding box center [231, 21] width 119 height 17
